Goal: Information Seeking & Learning: Learn about a topic

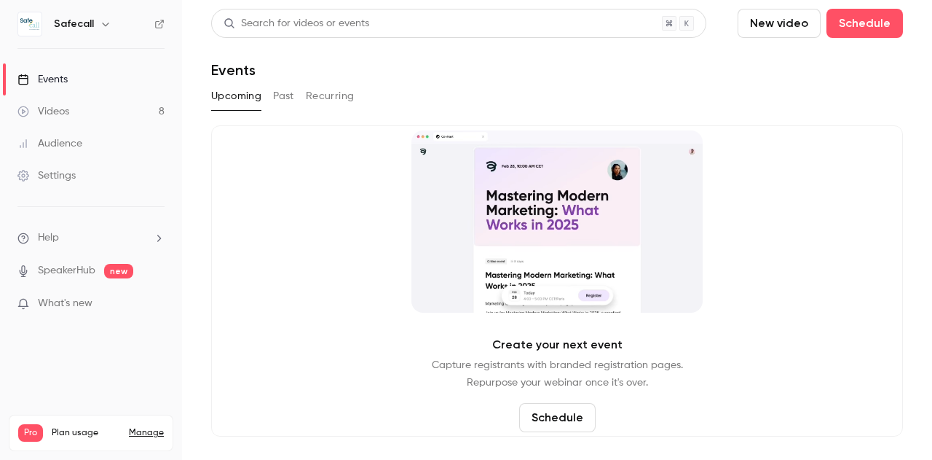
click at [282, 100] on button "Past" at bounding box center [283, 95] width 21 height 23
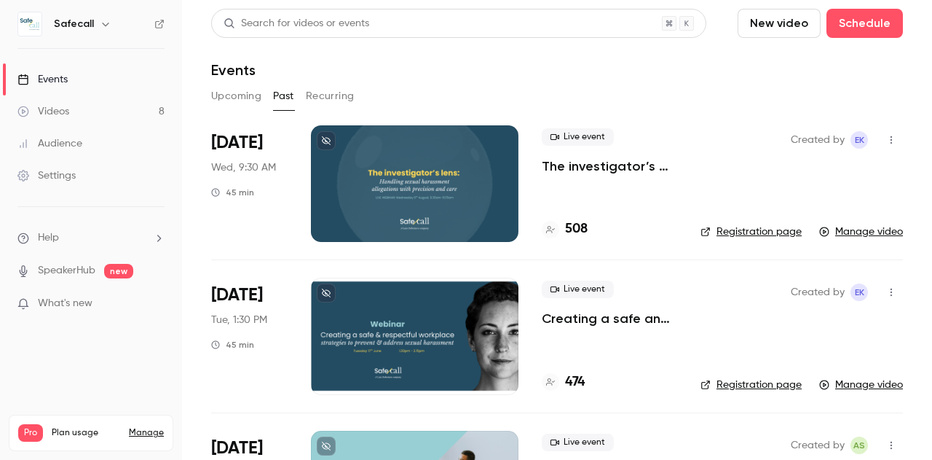
click at [589, 166] on p "The investigator’s lens: handling sexual harassment allegations with precision …" at bounding box center [609, 165] width 135 height 17
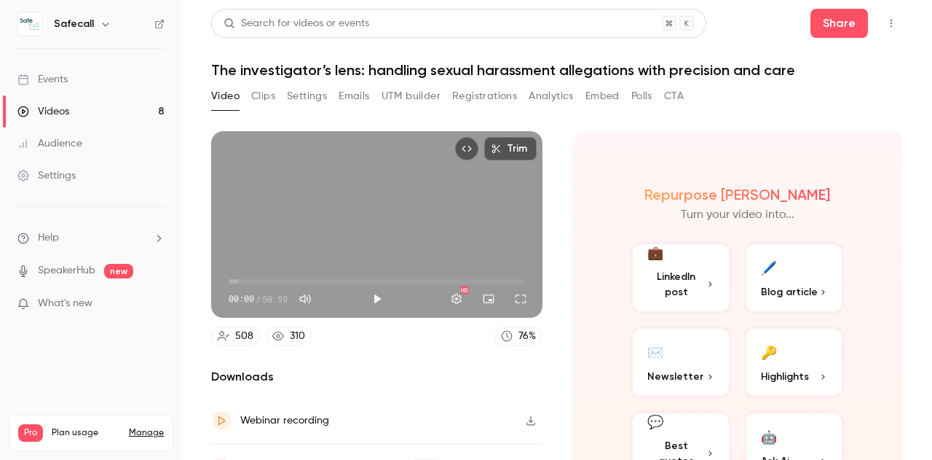
click at [479, 95] on button "Registrations" at bounding box center [484, 95] width 65 height 23
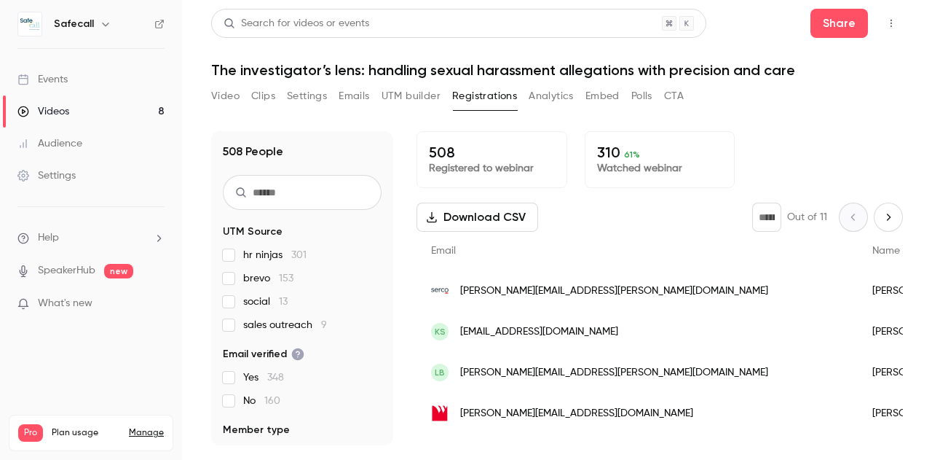
click at [300, 194] on input "text" at bounding box center [302, 192] width 159 height 35
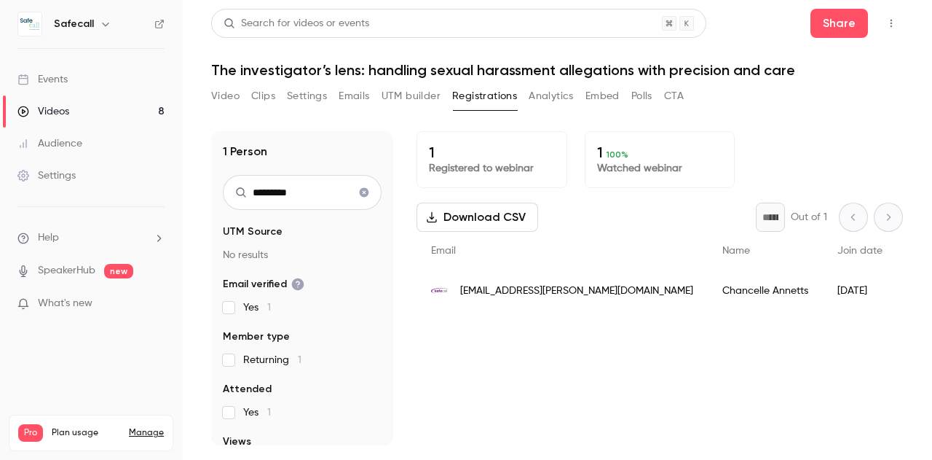
type input "*********"
click at [58, 79] on div "Events" at bounding box center [42, 79] width 50 height 15
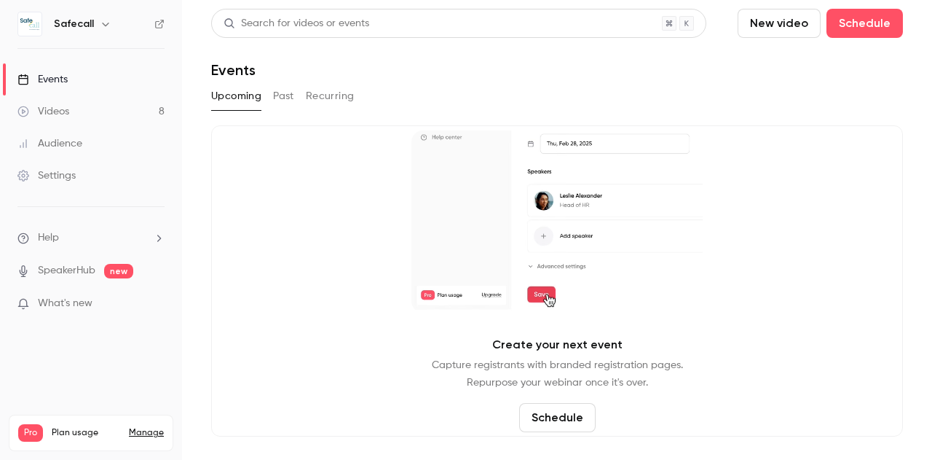
click at [288, 98] on button "Past" at bounding box center [283, 95] width 21 height 23
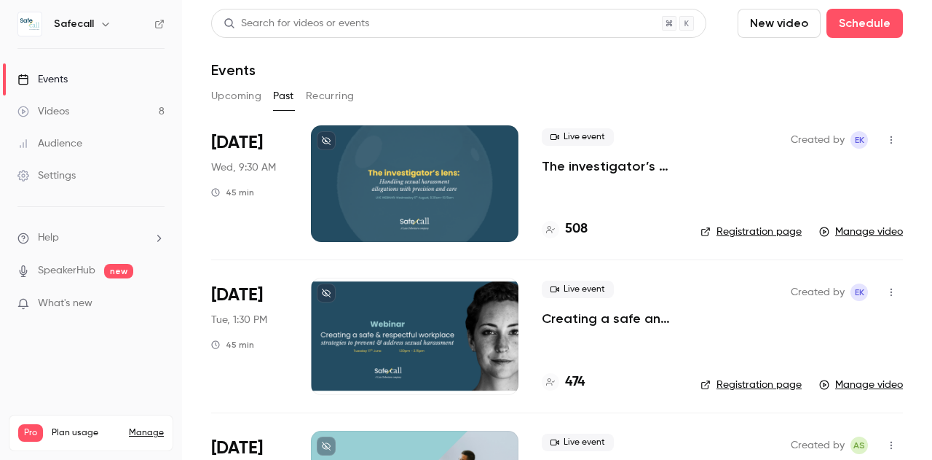
click at [578, 170] on p "The investigator’s lens: handling sexual harassment allegations with precision …" at bounding box center [609, 165] width 135 height 17
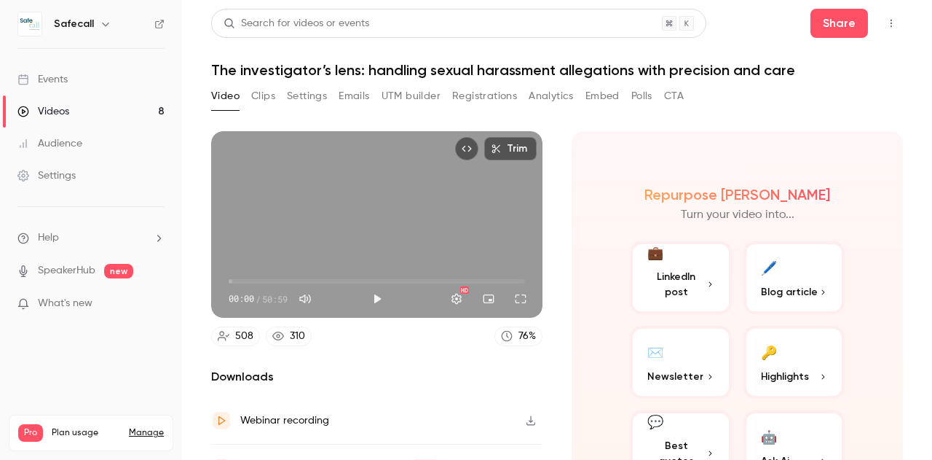
click at [484, 98] on button "Registrations" at bounding box center [484, 95] width 65 height 23
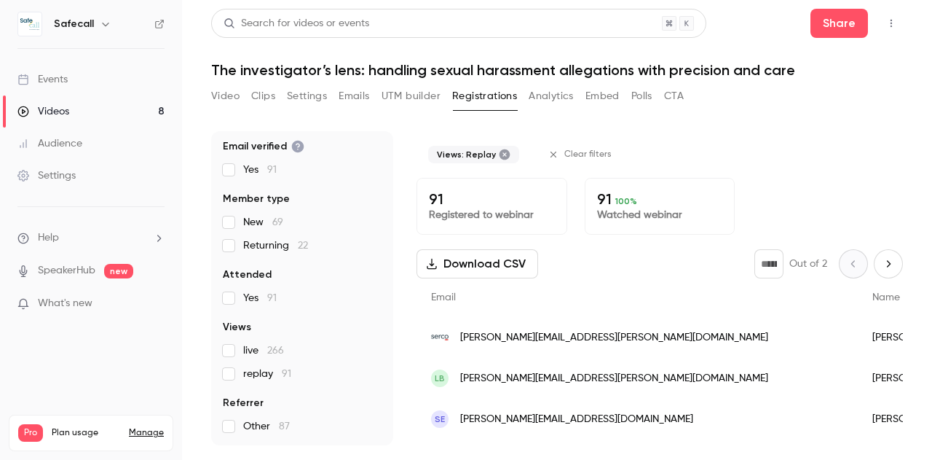
scroll to position [208, 0]
click at [474, 337] on span "[PERSON_NAME][EMAIL_ADDRESS][PERSON_NAME][DOMAIN_NAME]" at bounding box center [614, 337] width 308 height 15
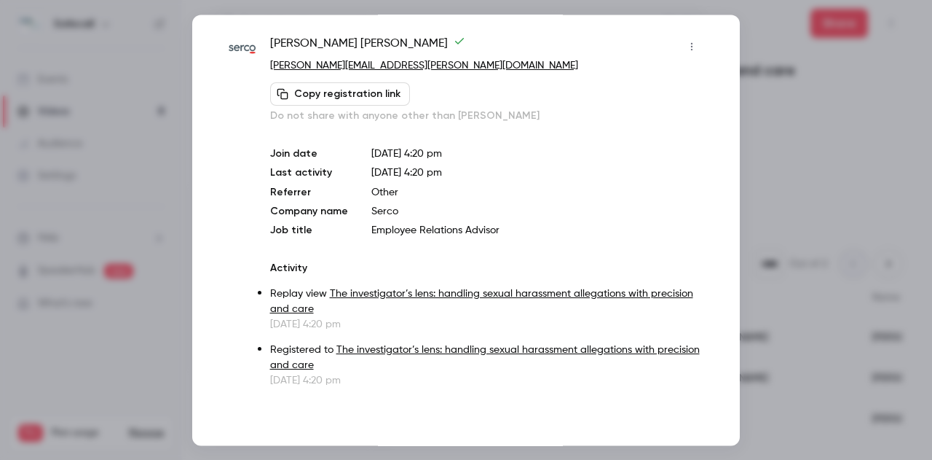
scroll to position [0, 0]
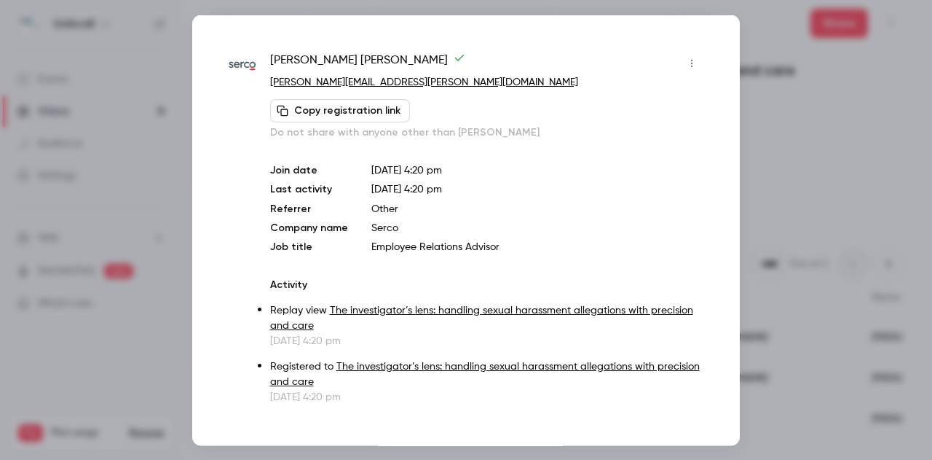
click at [822, 115] on div at bounding box center [466, 230] width 932 height 460
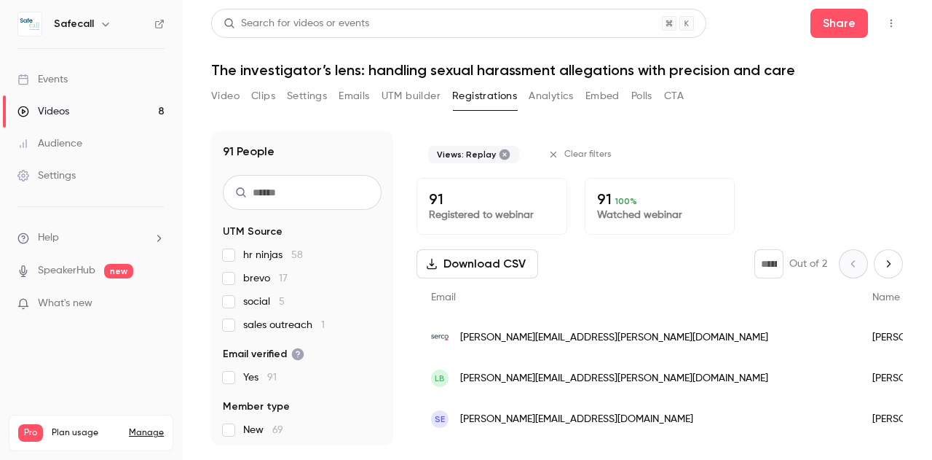
click at [548, 150] on icon "button" at bounding box center [553, 154] width 10 height 10
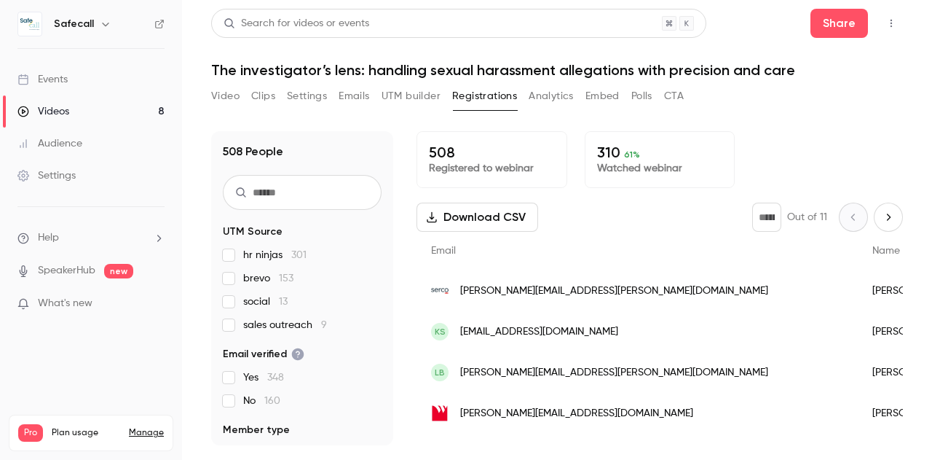
click at [264, 194] on input "text" at bounding box center [302, 192] width 159 height 35
click at [551, 93] on button "Analytics" at bounding box center [551, 95] width 45 height 23
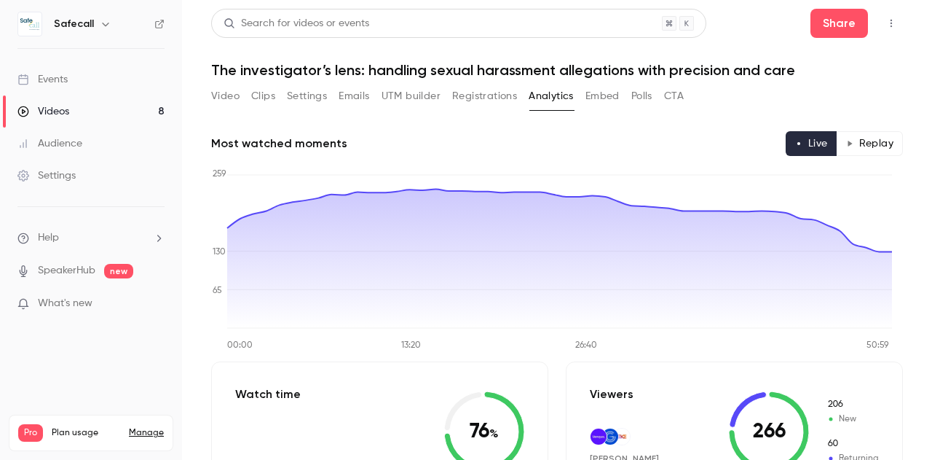
click at [479, 93] on button "Registrations" at bounding box center [484, 95] width 65 height 23
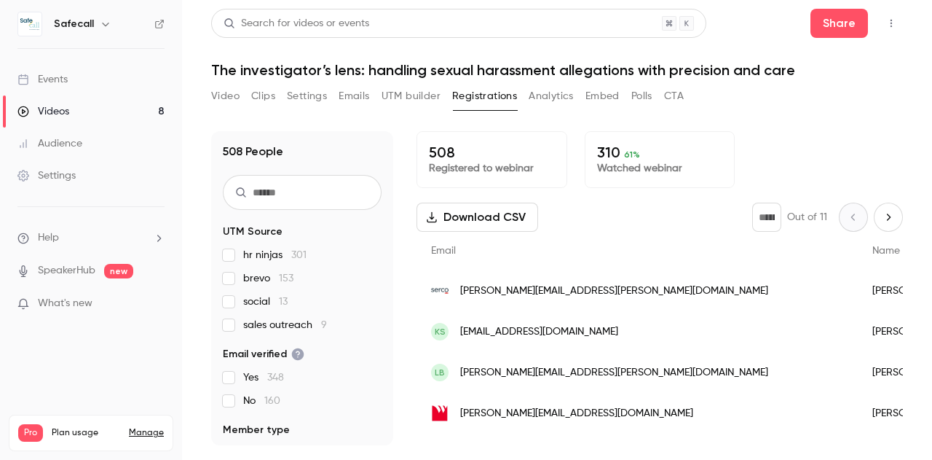
click at [293, 197] on input "text" at bounding box center [302, 192] width 159 height 35
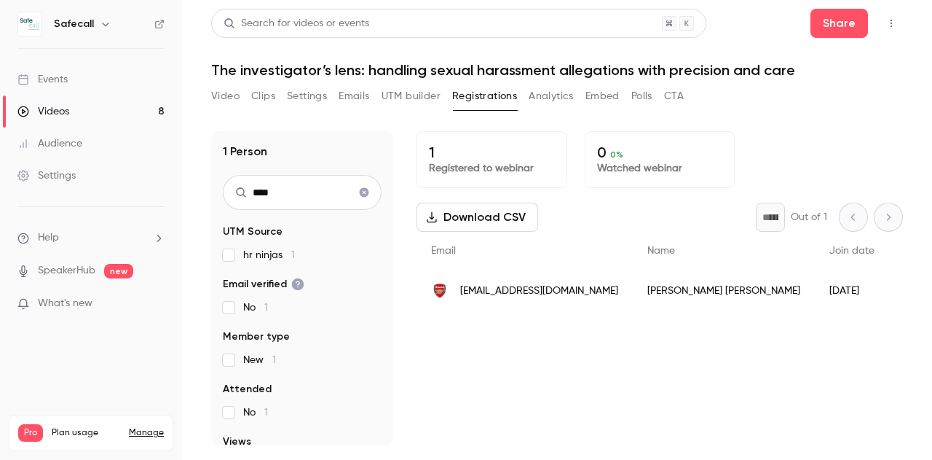
type input "****"
click at [499, 291] on span "[EMAIL_ADDRESS][DOMAIN_NAME]" at bounding box center [539, 290] width 158 height 15
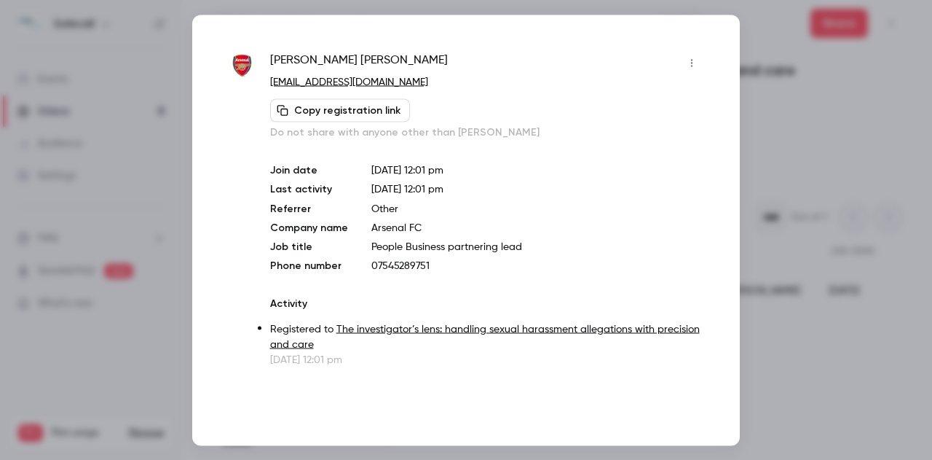
click at [691, 66] on icon "button" at bounding box center [692, 63] width 12 height 10
click at [691, 66] on div at bounding box center [466, 230] width 932 height 460
click at [870, 122] on div at bounding box center [466, 230] width 932 height 460
